Goal: Task Accomplishment & Management: Use online tool/utility

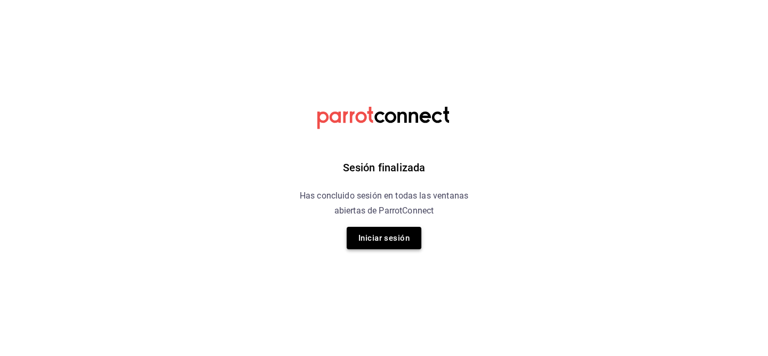
click at [409, 240] on button "Iniciar sesión" at bounding box center [384, 238] width 75 height 22
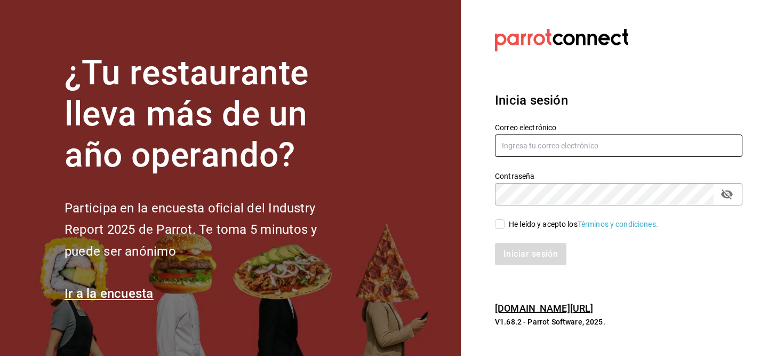
type input "[EMAIL_ADDRESS][DOMAIN_NAME]"
click at [505, 219] on span "He leído y acepto los Términos y condiciones." at bounding box center [582, 224] width 154 height 11
click at [505, 219] on input "He leído y acepto los Términos y condiciones." at bounding box center [500, 224] width 10 height 10
checkbox input "true"
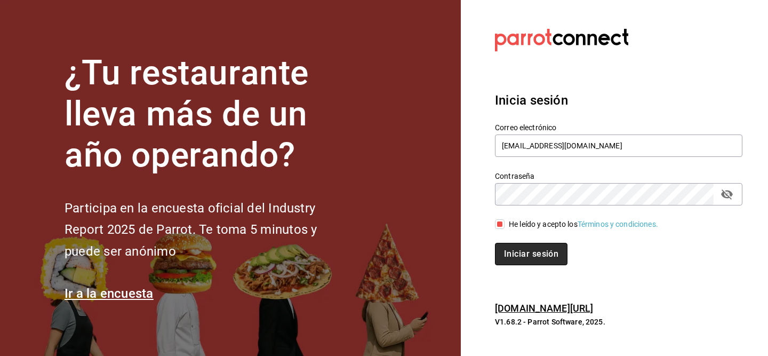
click at [515, 264] on button "Iniciar sesión" at bounding box center [531, 254] width 73 height 22
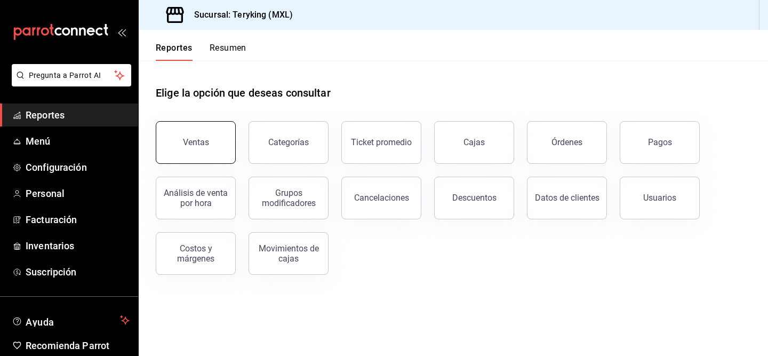
click at [208, 138] on button "Ventas" at bounding box center [196, 142] width 80 height 43
